Goal: Task Accomplishment & Management: Complete application form

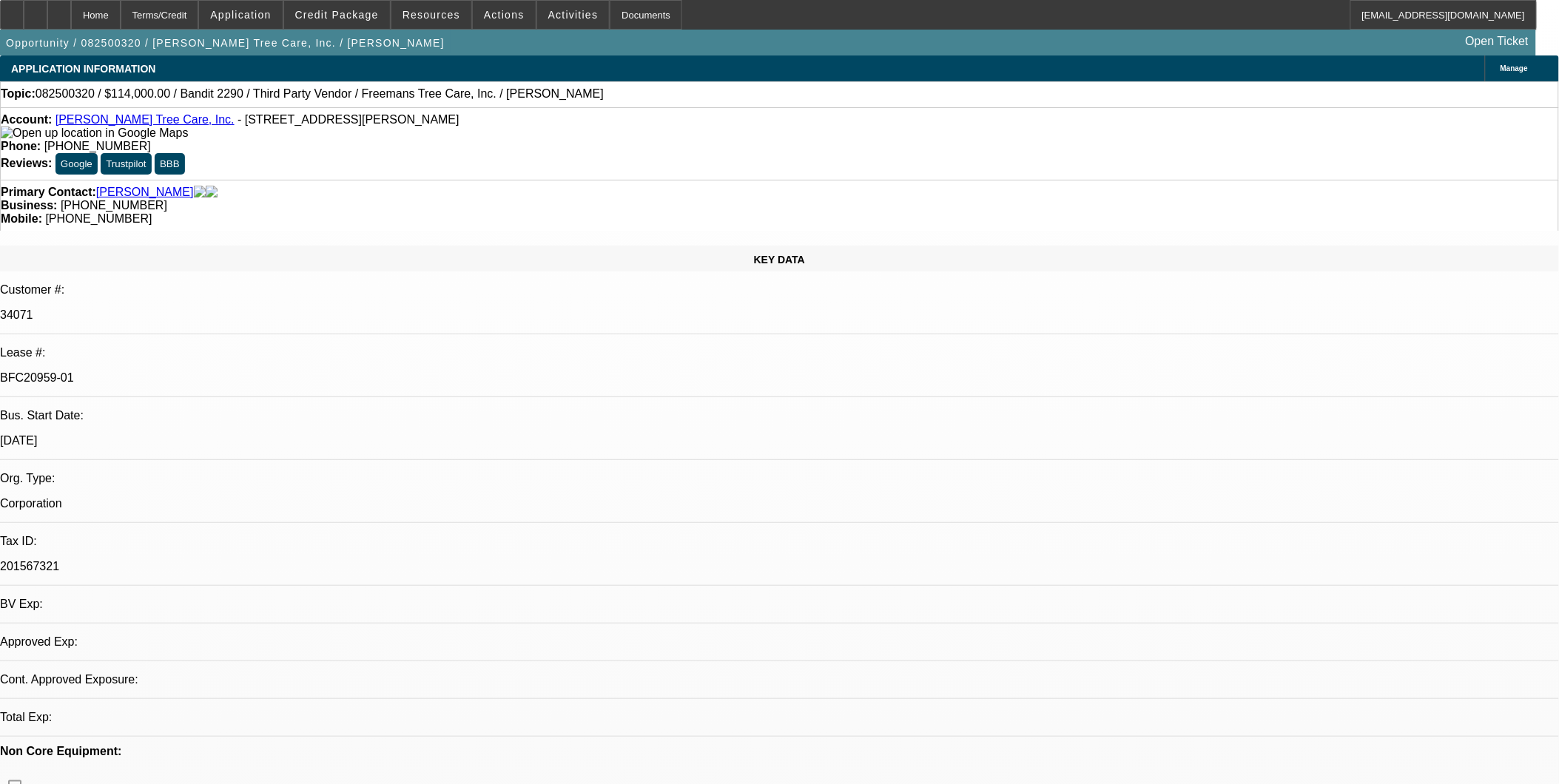
select select "0"
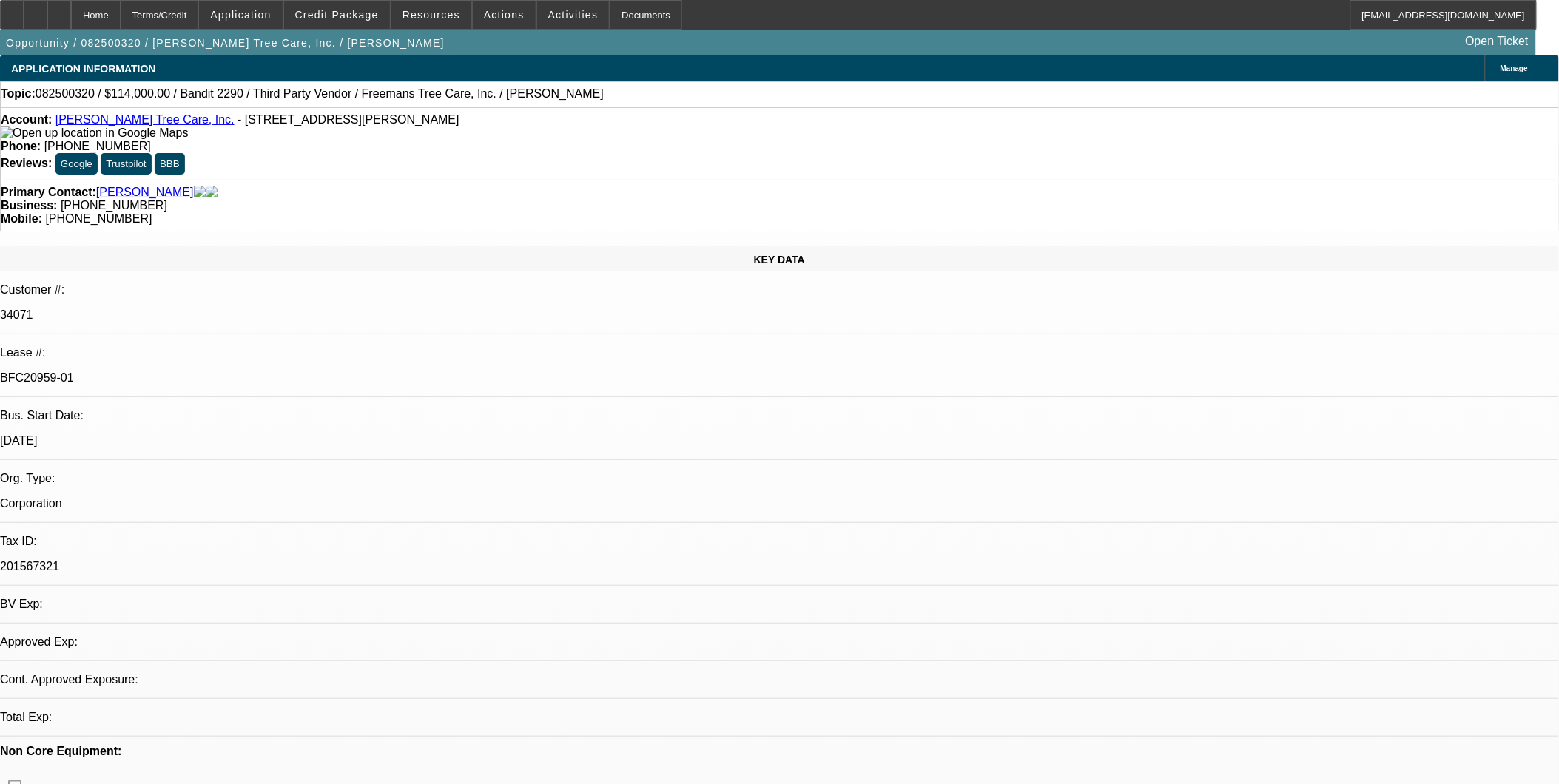
select select "0"
select select "2"
select select "0"
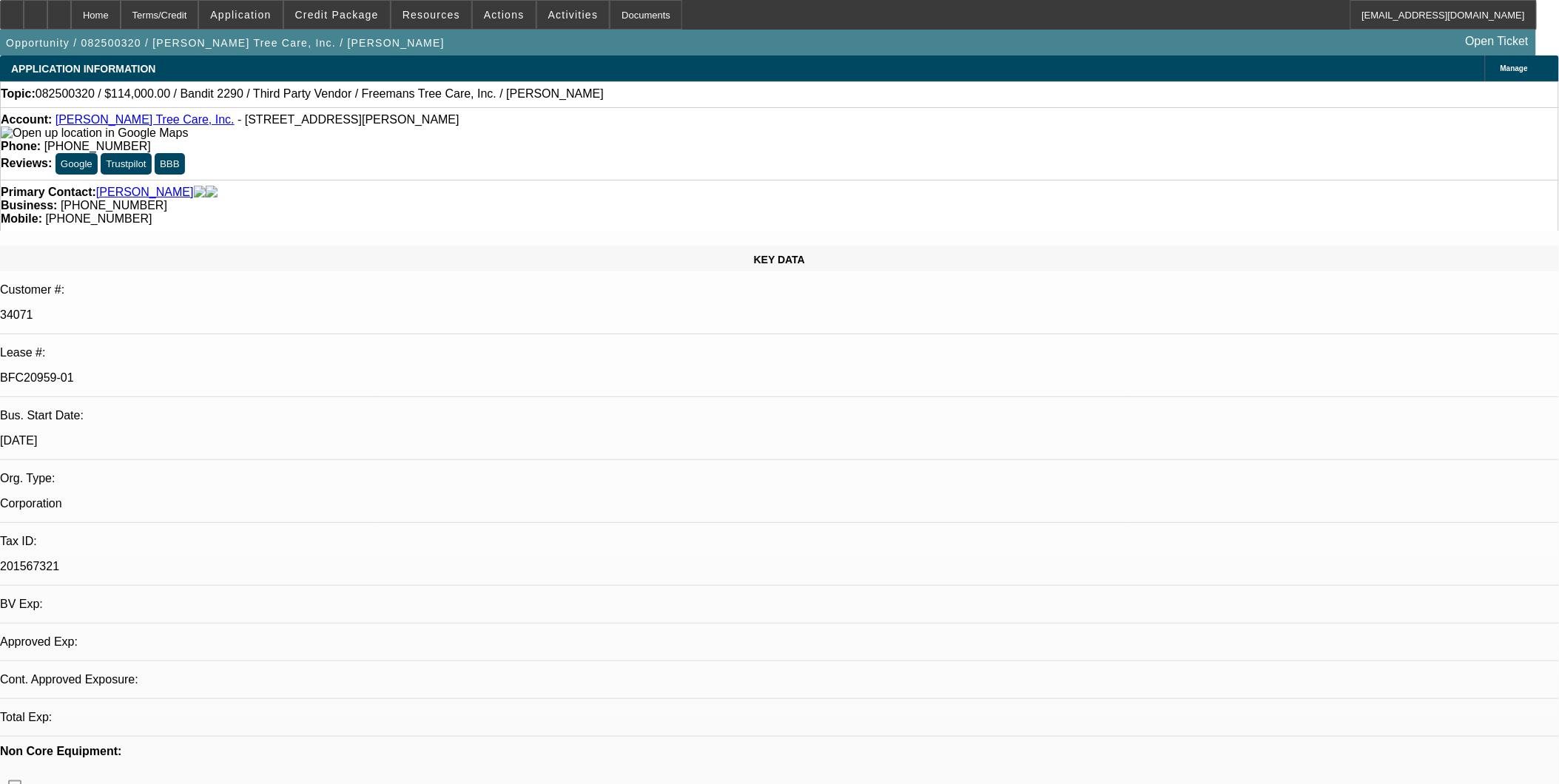
select select "2"
select select "0"
select select "1"
select select "6"
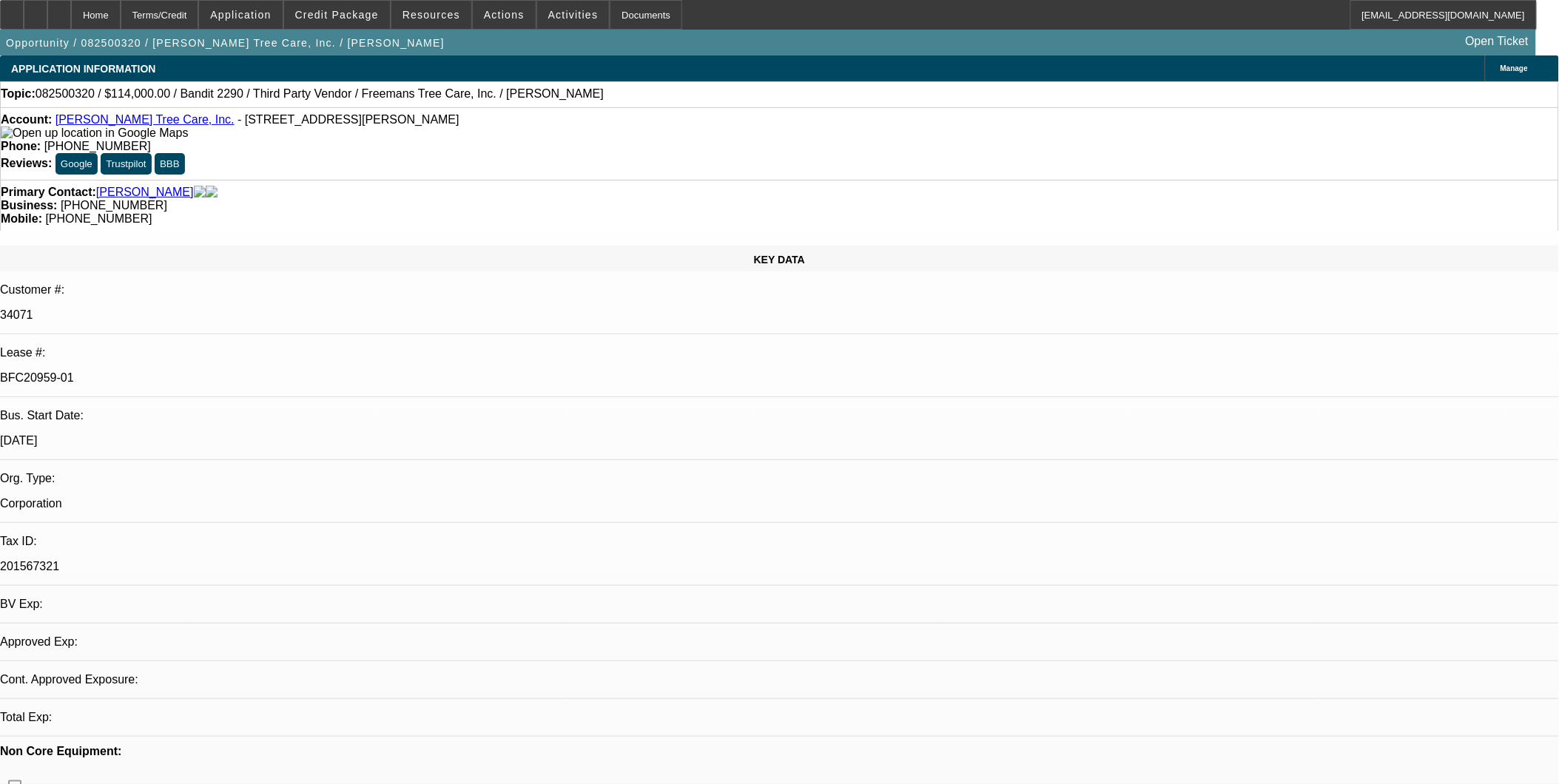
select select "1"
select select "6"
select select "1"
select select "2"
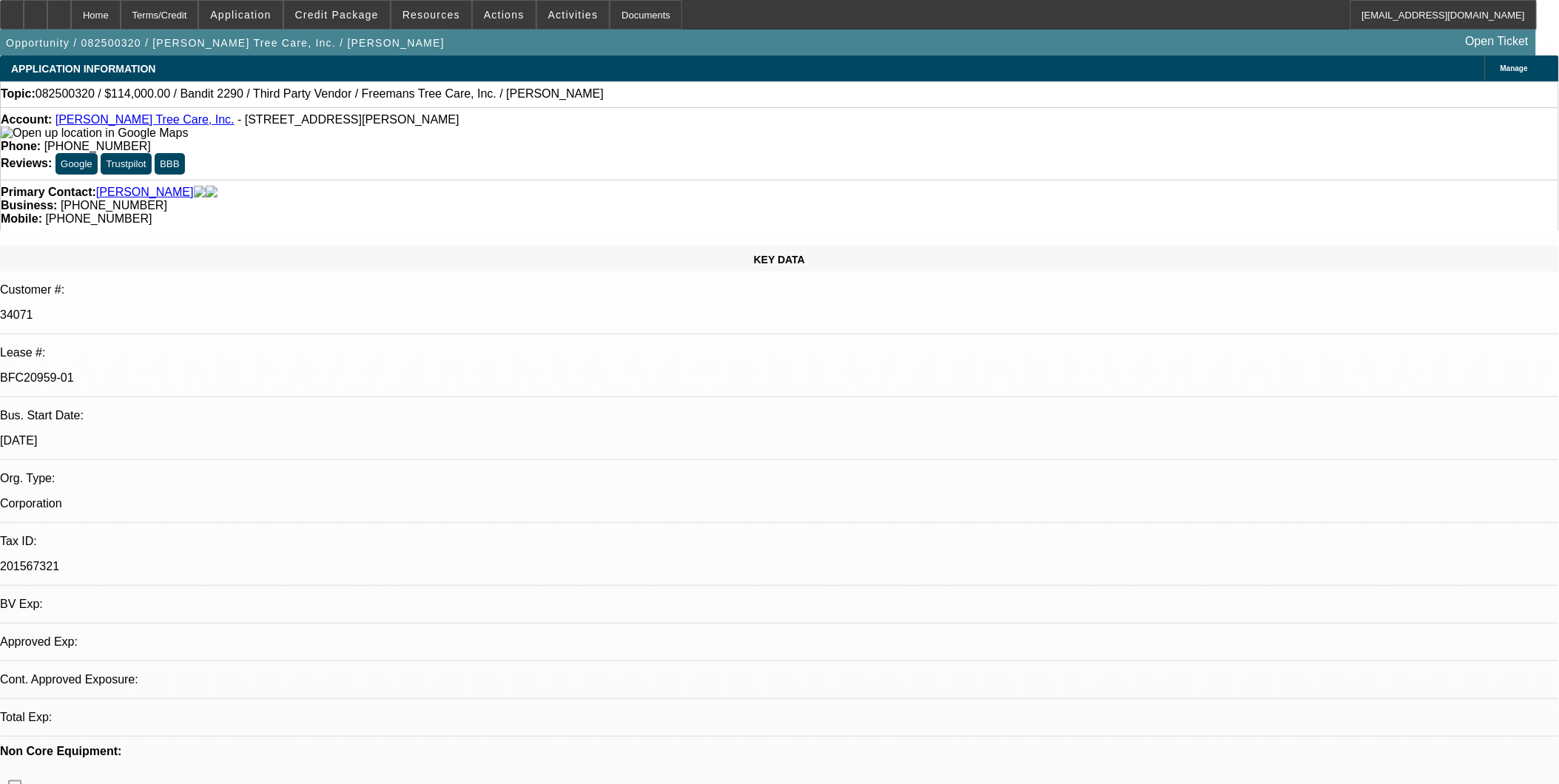
select select "6"
select select "1"
select select "2"
select select "6"
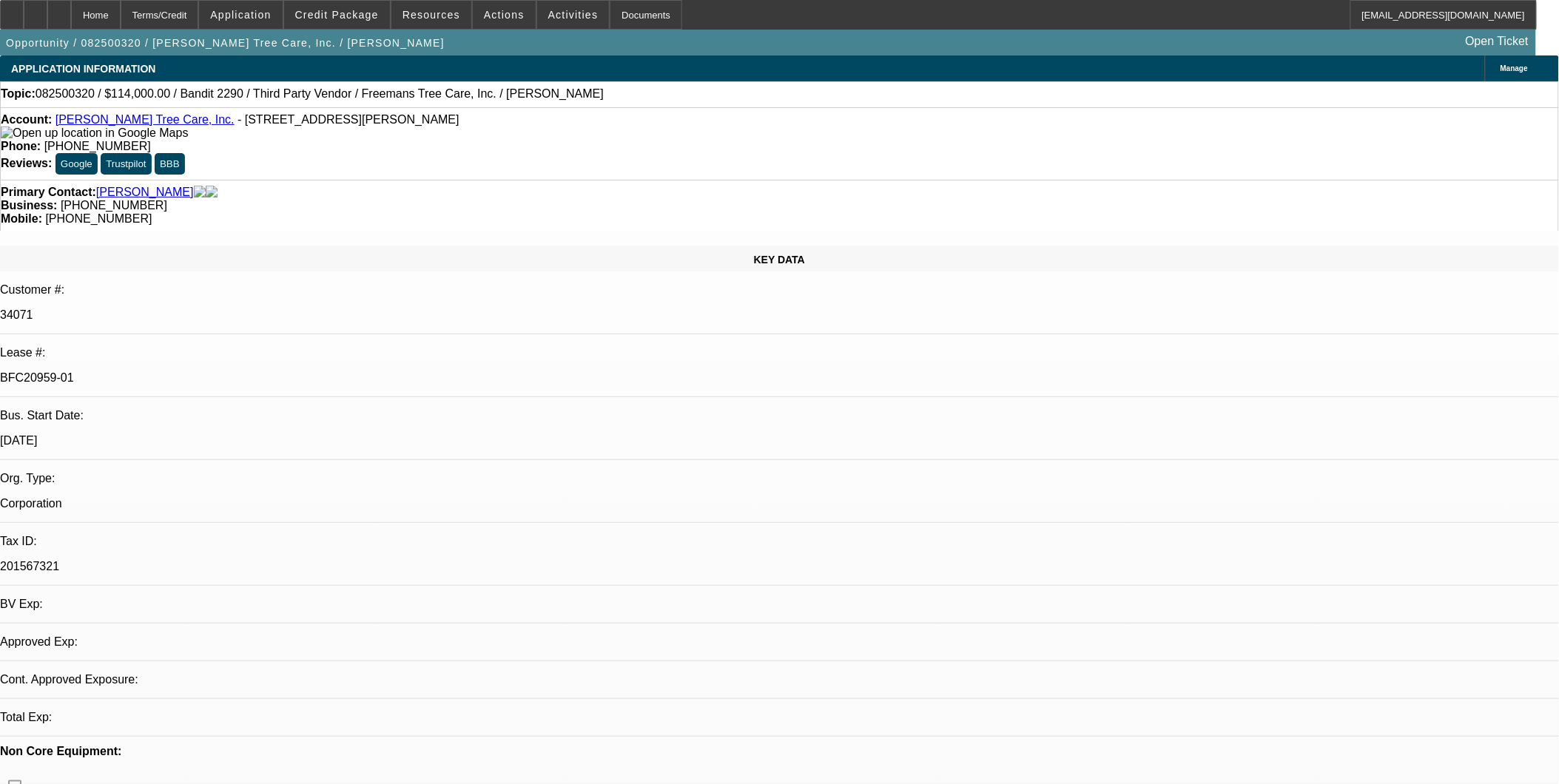
scroll to position [2, 0]
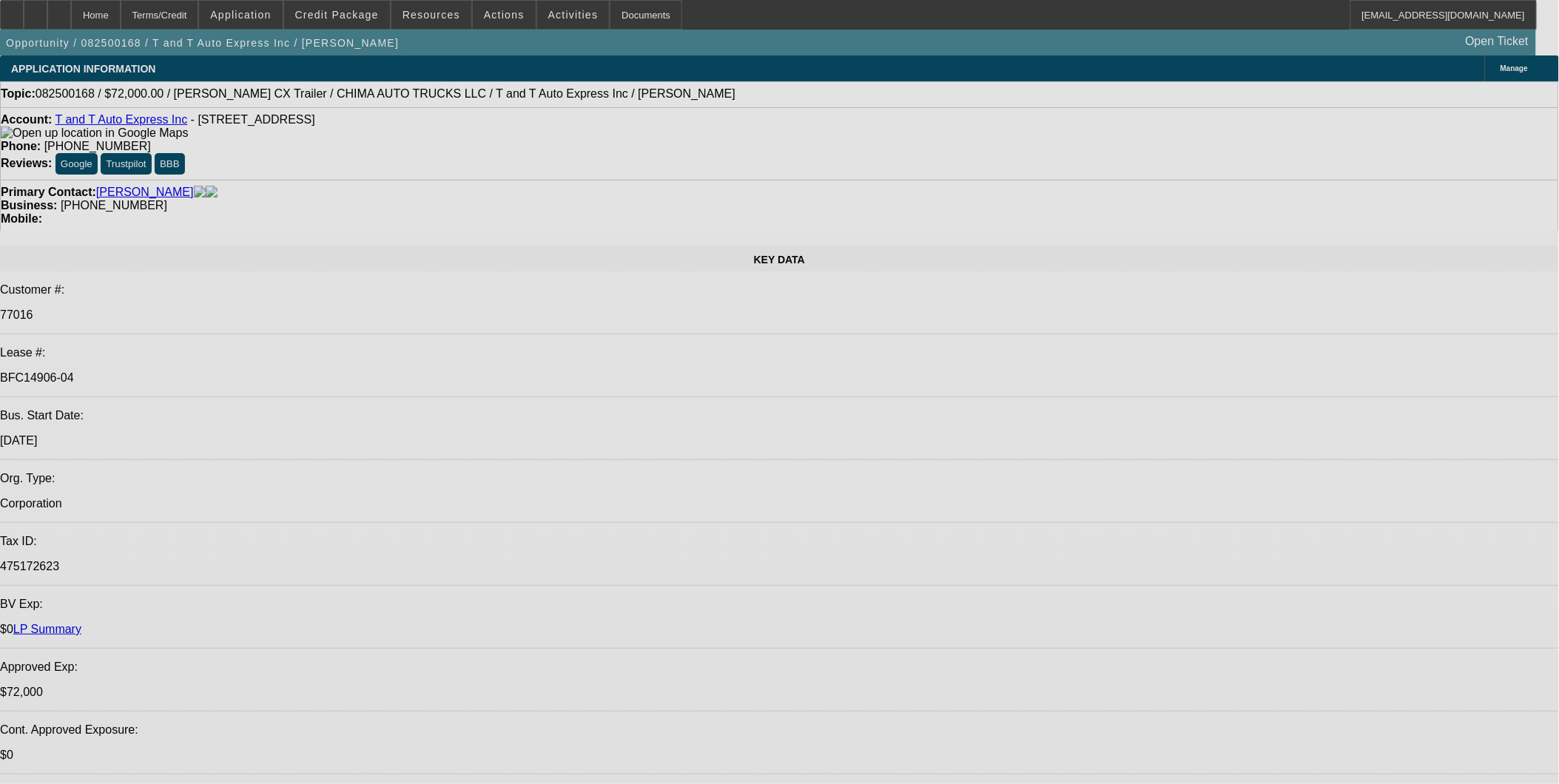
select select "0"
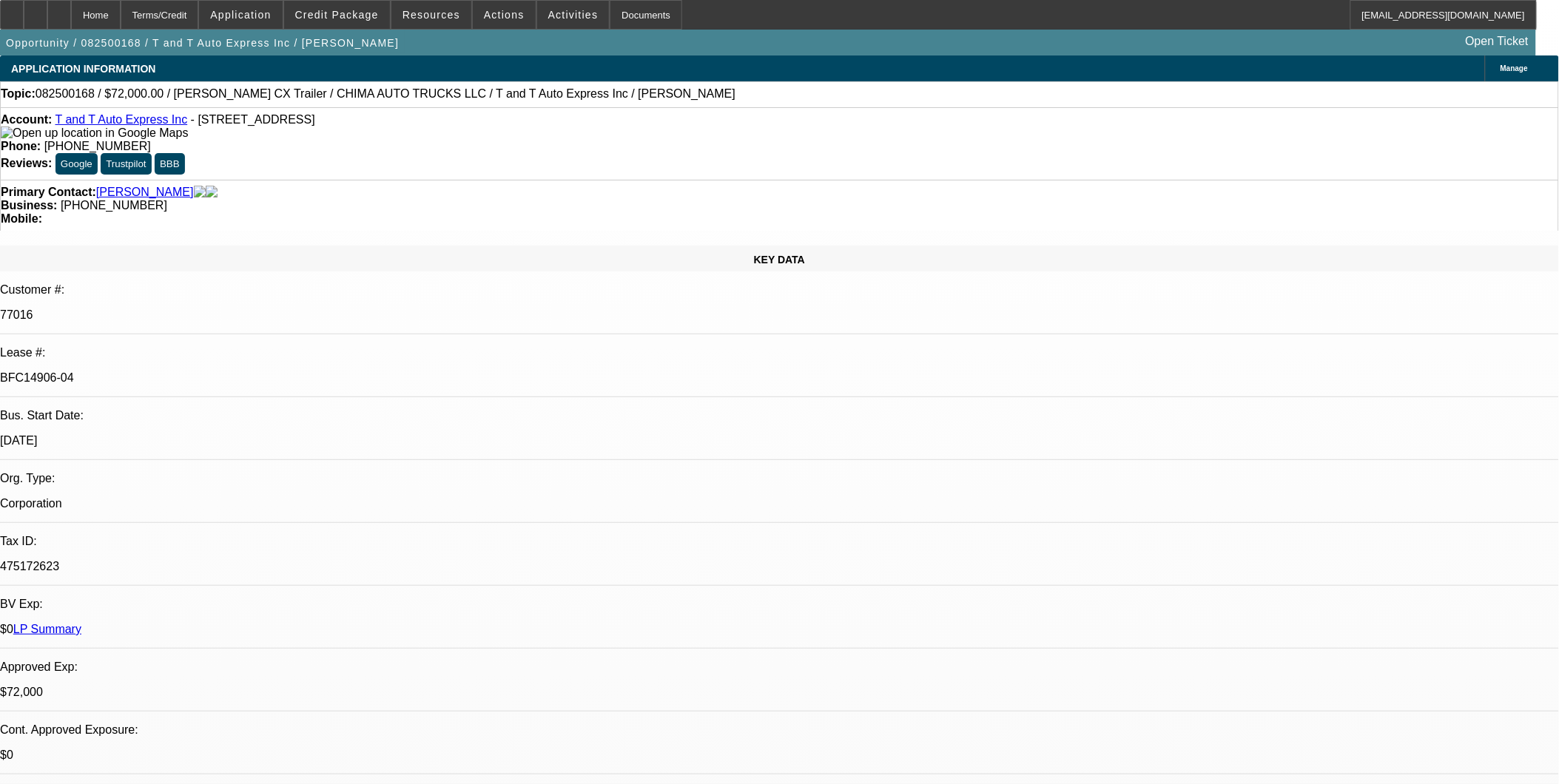
select select "0.1"
select select "0"
select select "0.1"
select select "0"
select select "0.1"
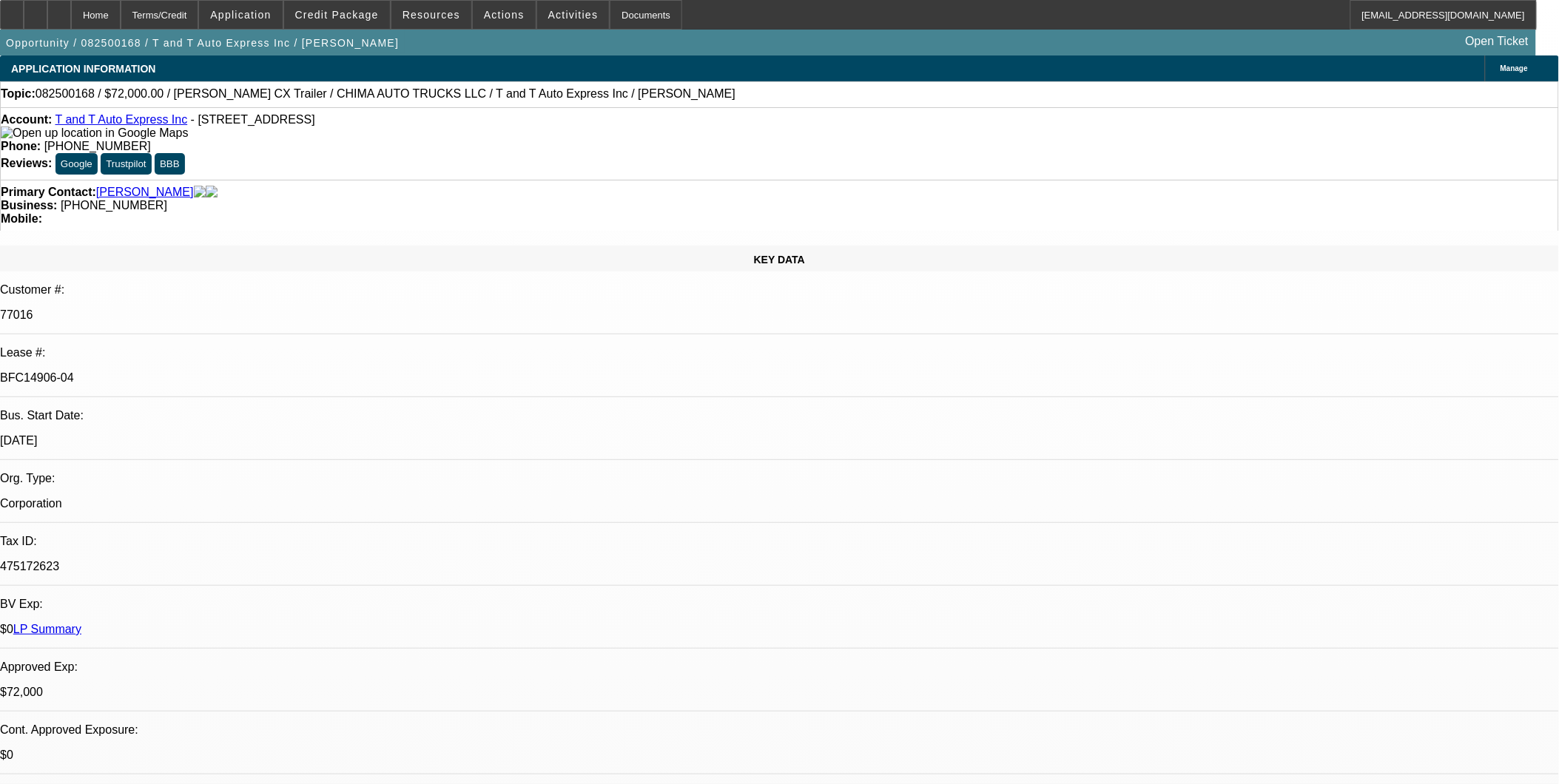
select select "0.15"
select select "2"
select select "0"
select select "1"
select select "2"
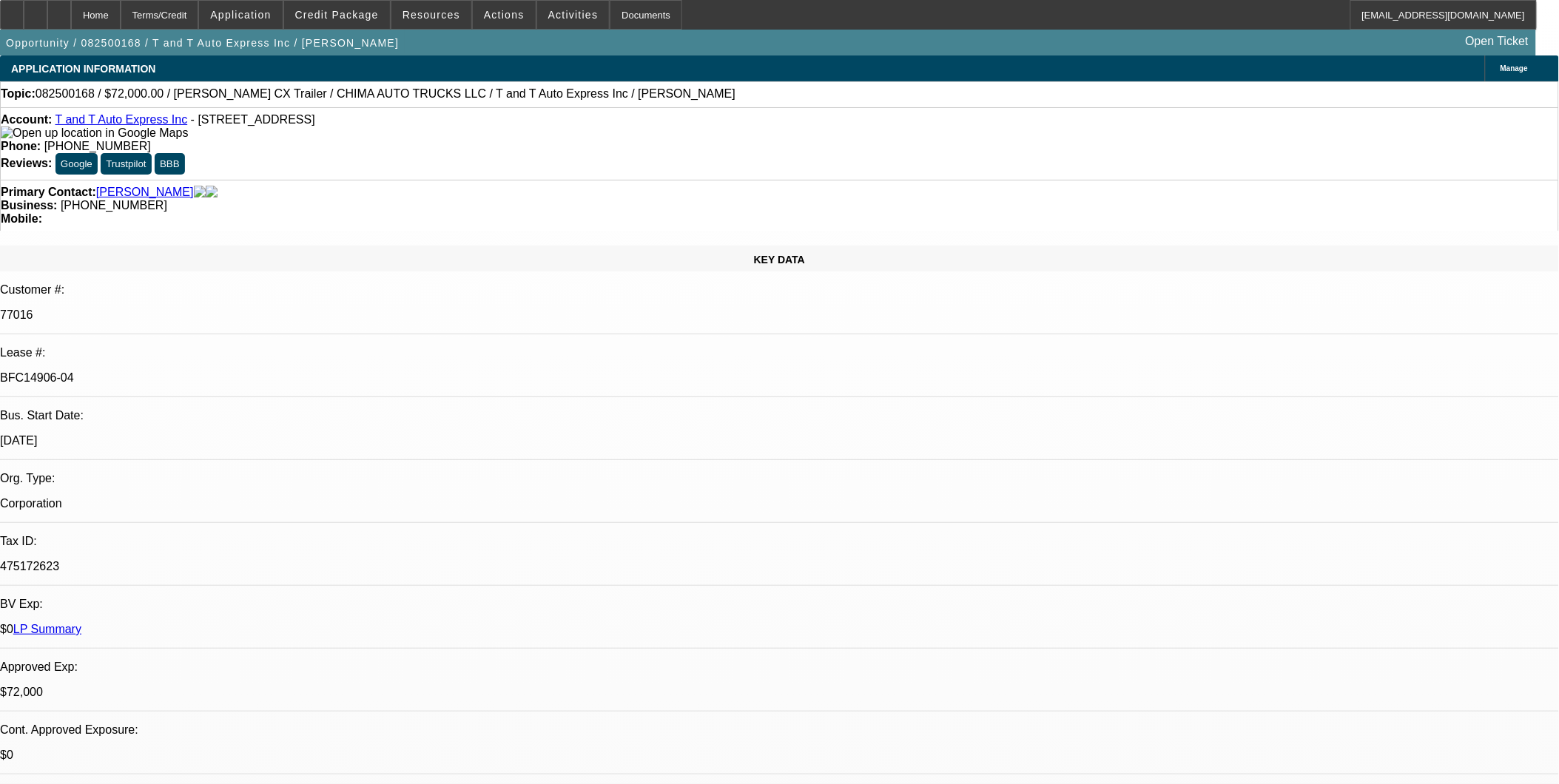
select select "4"
select select "1"
select select "2"
select select "4"
select select "1"
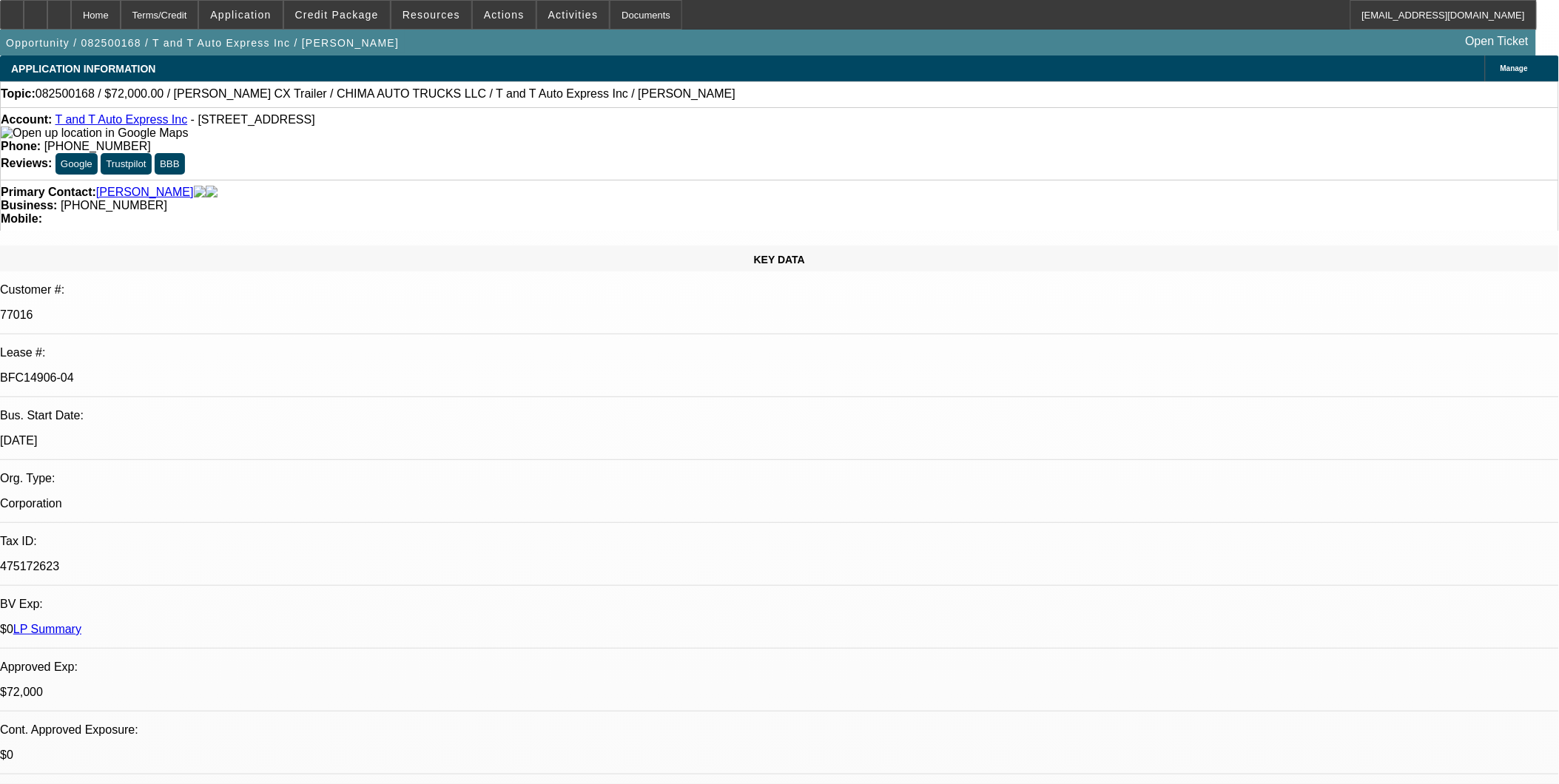
select select "2"
select select "4"
select select "1"
select select "2"
select select "6"
